Goal: Find specific page/section: Locate a particular part of the current website

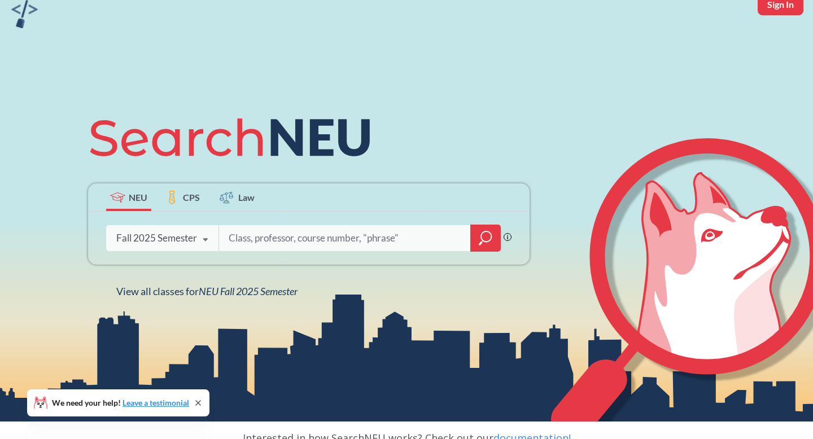
scroll to position [56, 0]
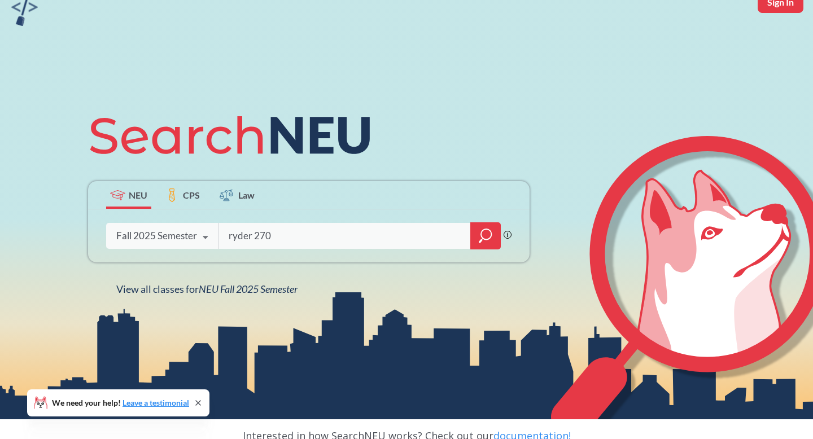
type input "ryder 270"
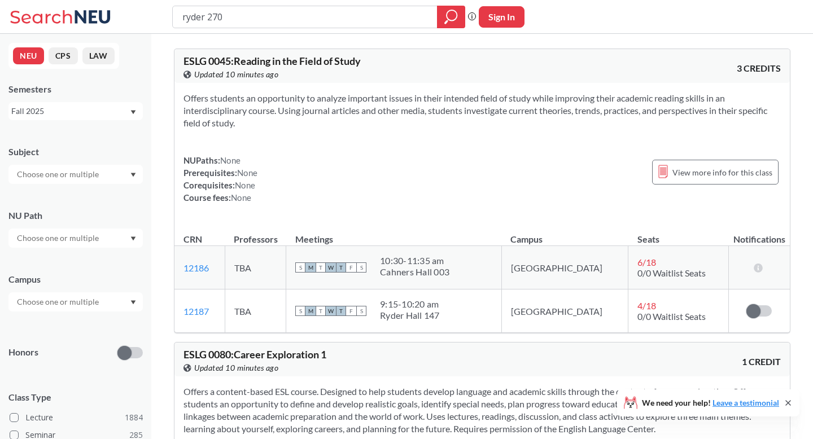
click at [207, 17] on input "ryder 270" at bounding box center [305, 16] width 248 height 19
type input "ryder hall 270"
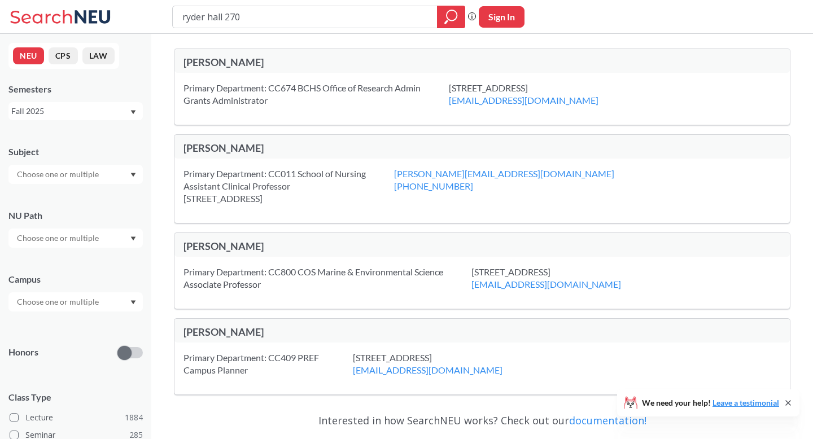
click at [249, 14] on input "ryder hall 270" at bounding box center [305, 16] width 248 height 19
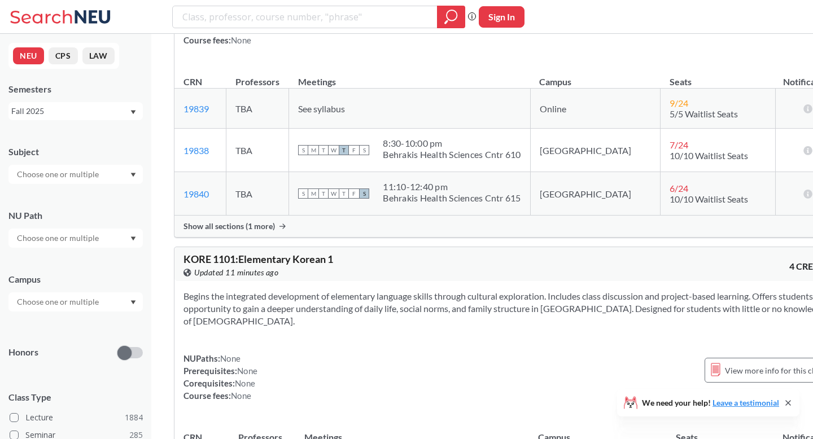
scroll to position [25106, 0]
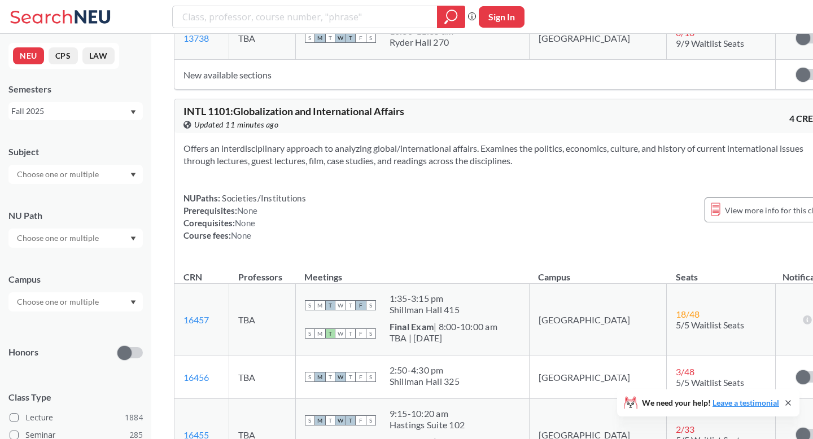
click at [64, 300] on input "text" at bounding box center [58, 302] width 95 height 14
click at [67, 277] on div "Campus" at bounding box center [75, 279] width 134 height 12
click at [68, 173] on input "text" at bounding box center [58, 175] width 95 height 14
click at [84, 142] on div "Subject CS ( 113 ) Computer Science NRSG ( 72 ) Nursing EECE ( 71 ) Electrical …" at bounding box center [75, 159] width 134 height 50
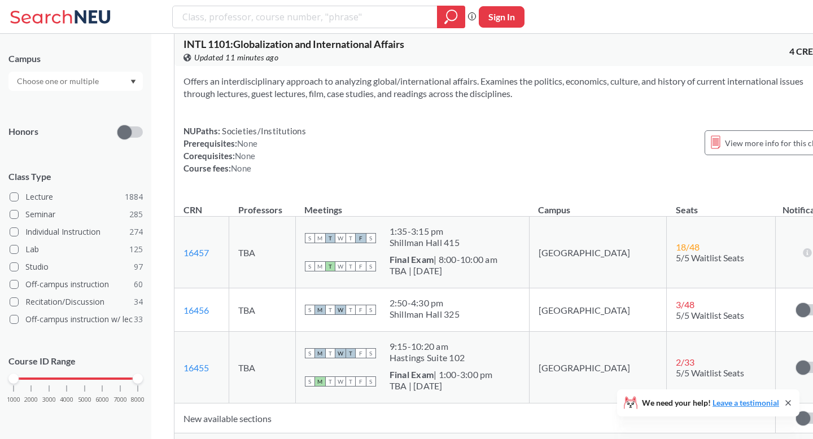
scroll to position [25173, 0]
click at [103, 76] on div at bounding box center [75, 81] width 134 height 19
click at [92, 112] on div "[GEOGRAPHIC_DATA] ( 2037 )" at bounding box center [79, 107] width 128 height 12
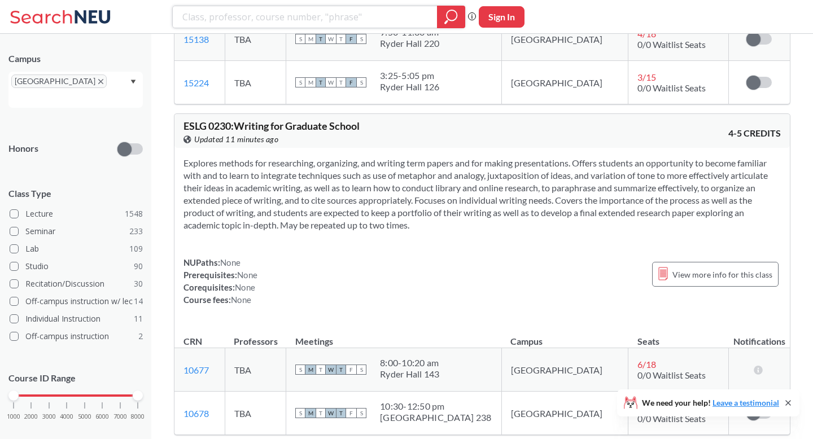
scroll to position [3196, 0]
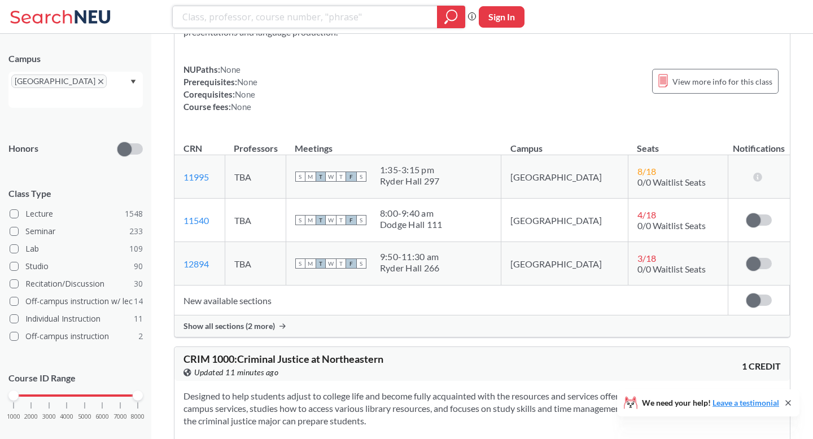
drag, startPoint x: 813, startPoint y: 64, endPoint x: 780, endPoint y: 388, distance: 325.8
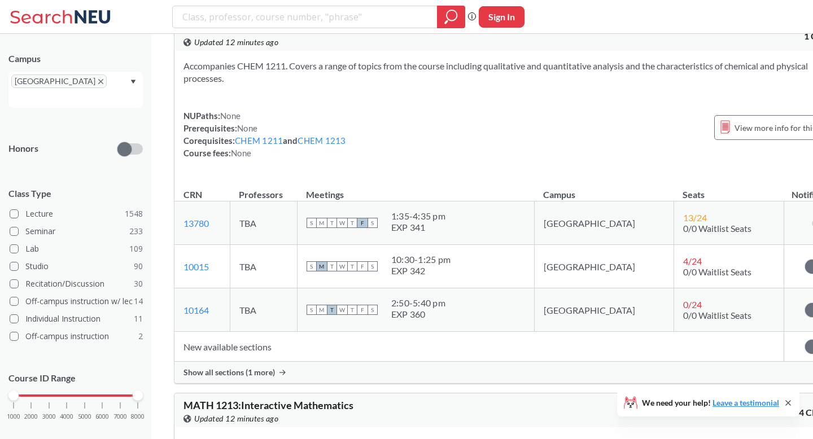
scroll to position [79708, 0]
